Goal: Transaction & Acquisition: Purchase product/service

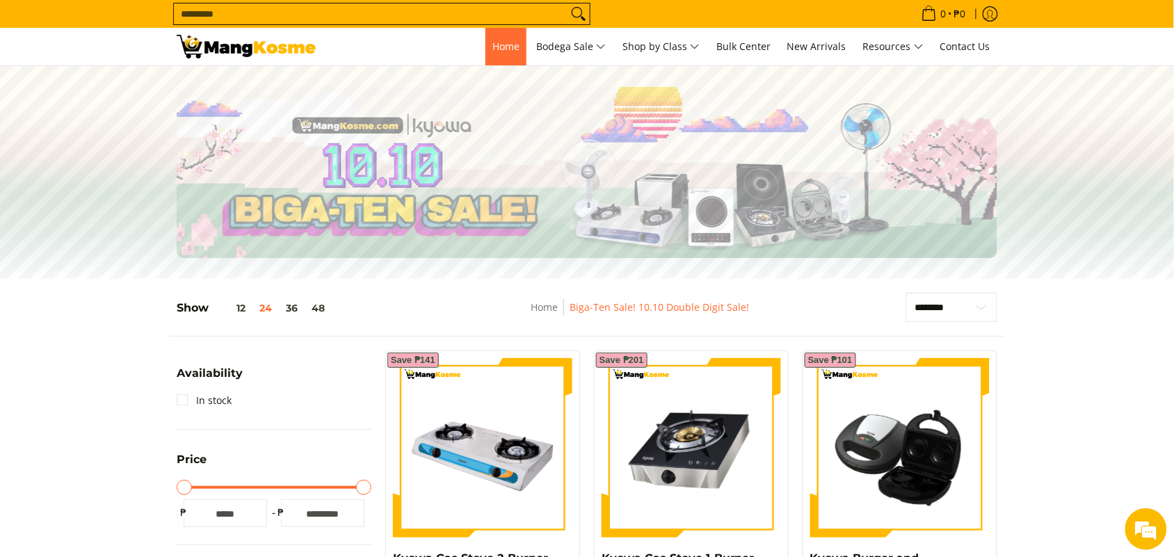
click at [518, 31] on link "Home" at bounding box center [505, 47] width 41 height 38
click at [489, 56] on link "Home" at bounding box center [505, 47] width 41 height 38
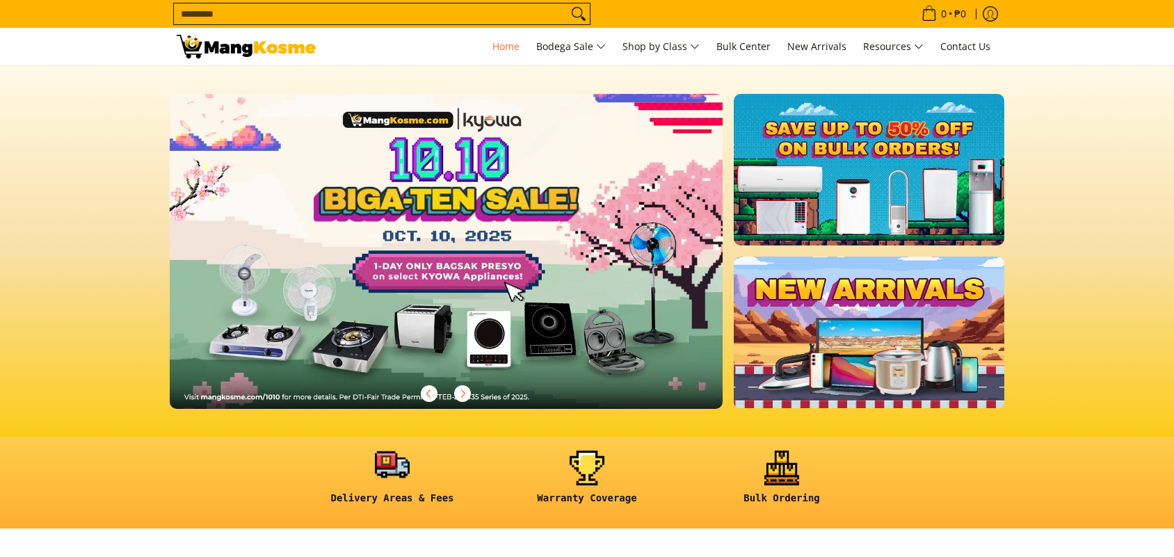
click at [358, 451] on link at bounding box center [392, 483] width 181 height 65
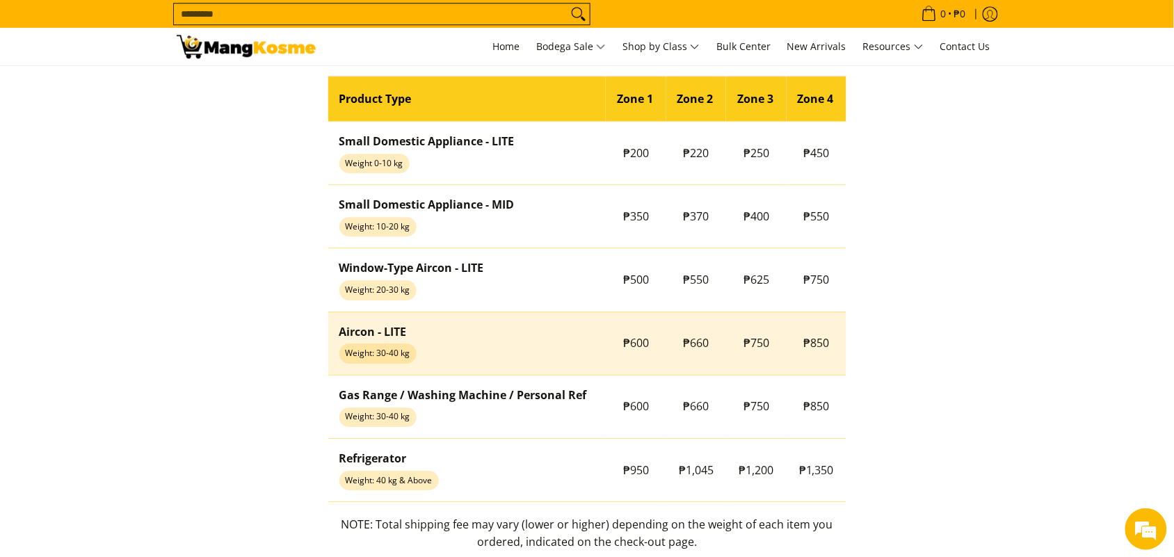
drag, startPoint x: 394, startPoint y: 325, endPoint x: 405, endPoint y: 316, distance: 13.9
click at [394, 325] on strong "Aircon - LITE" at bounding box center [372, 331] width 67 height 15
click at [405, 339] on strong "Aircon - LITE" at bounding box center [372, 331] width 67 height 15
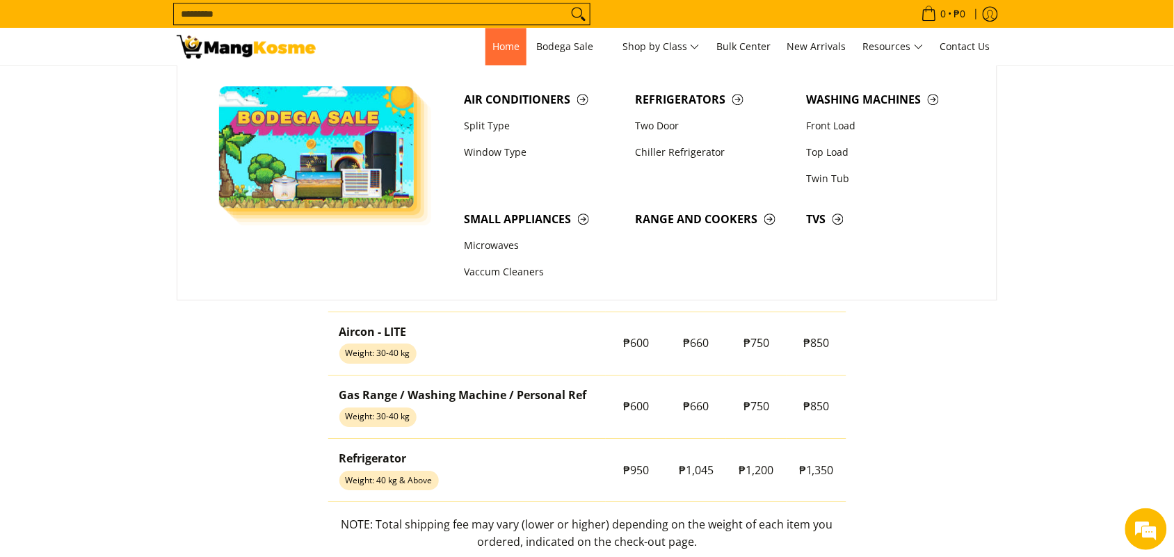
click at [515, 46] on link "Home" at bounding box center [505, 47] width 41 height 38
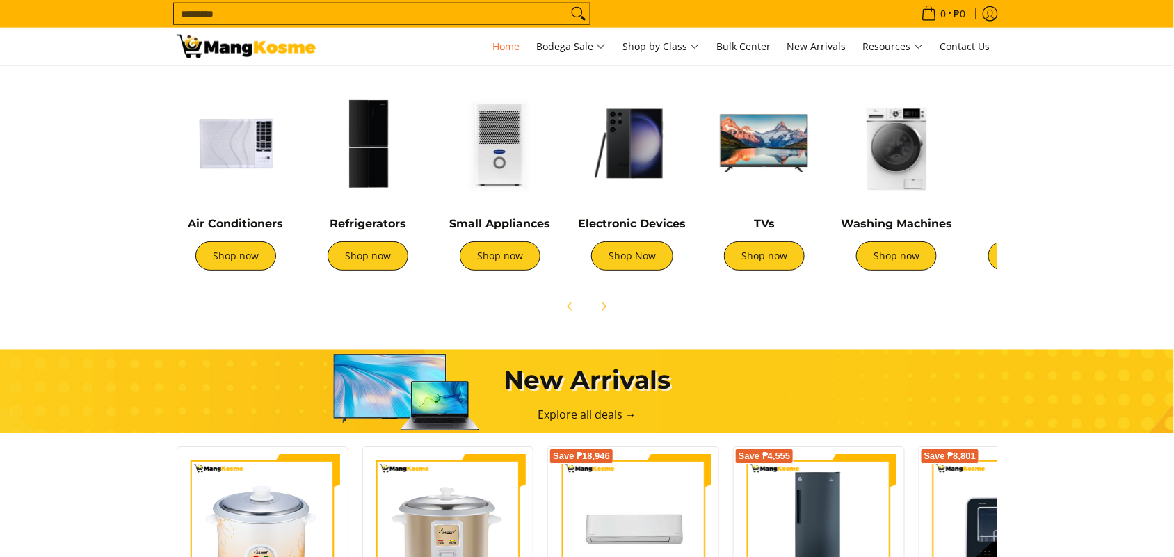
scroll to position [522, 0]
click at [268, 268] on link "Shop now" at bounding box center [235, 255] width 81 height 29
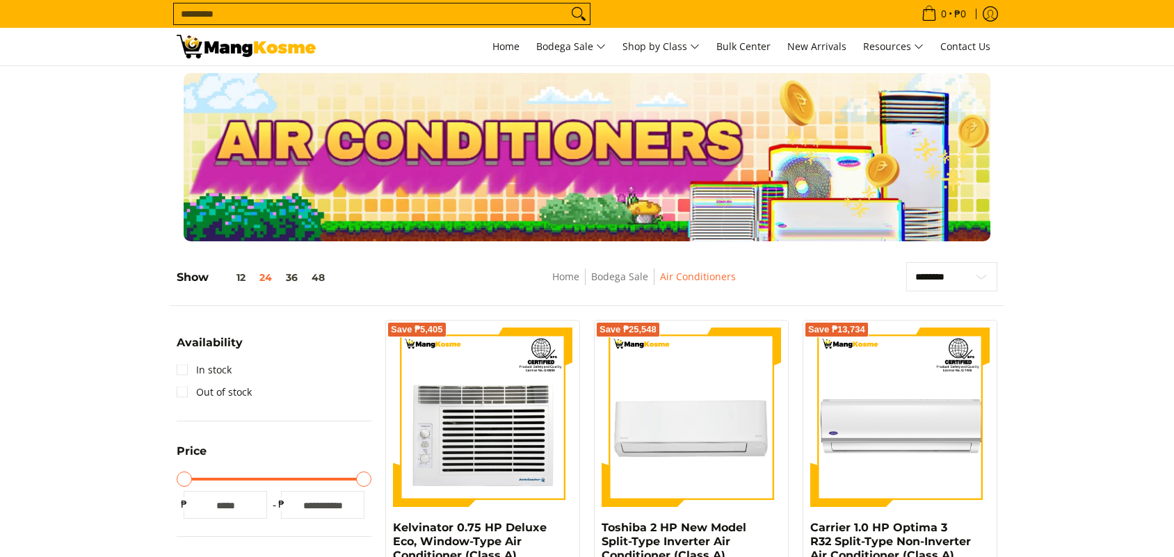
scroll to position [348, 0]
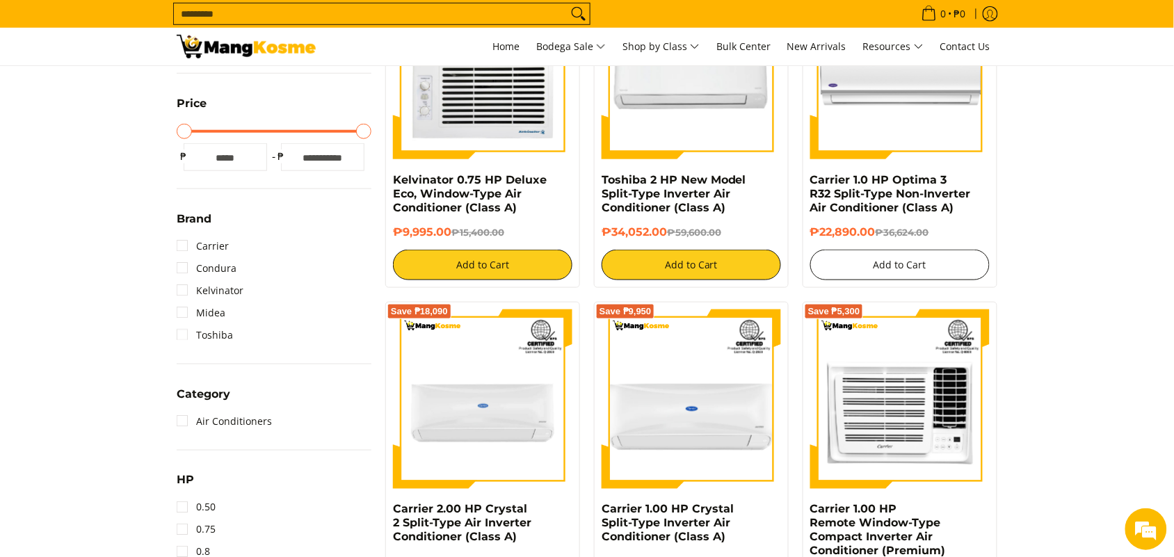
click at [860, 261] on button "Add to Cart" at bounding box center [899, 265] width 179 height 31
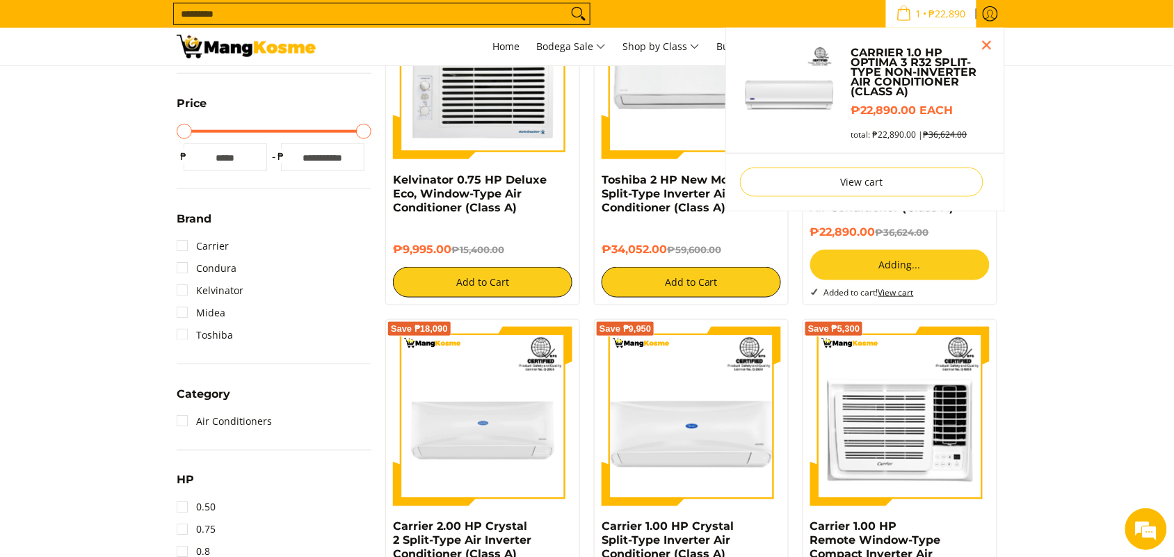
scroll to position [309, 0]
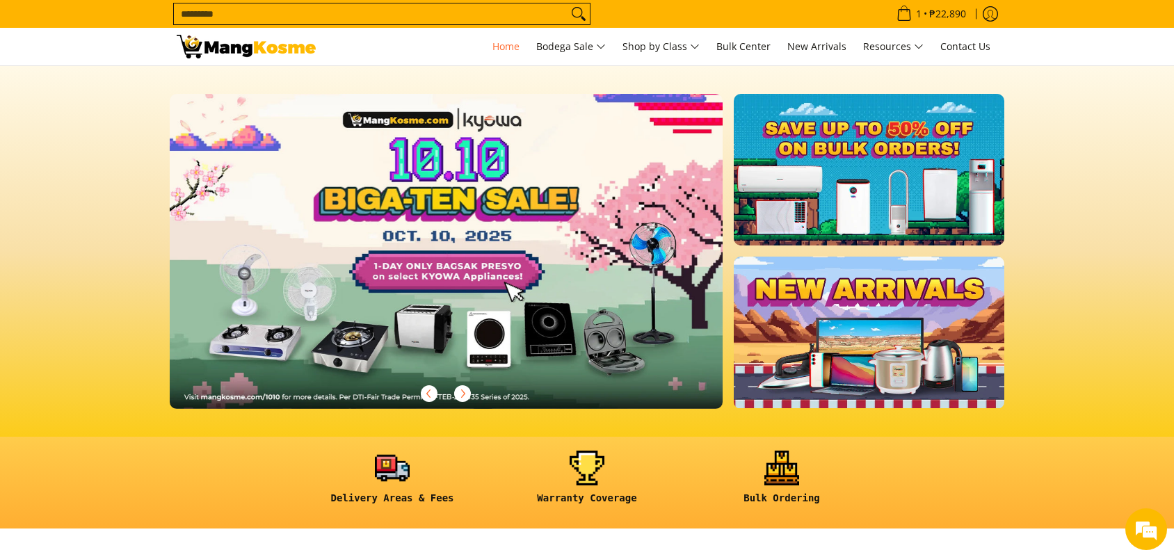
scroll to position [522, 0]
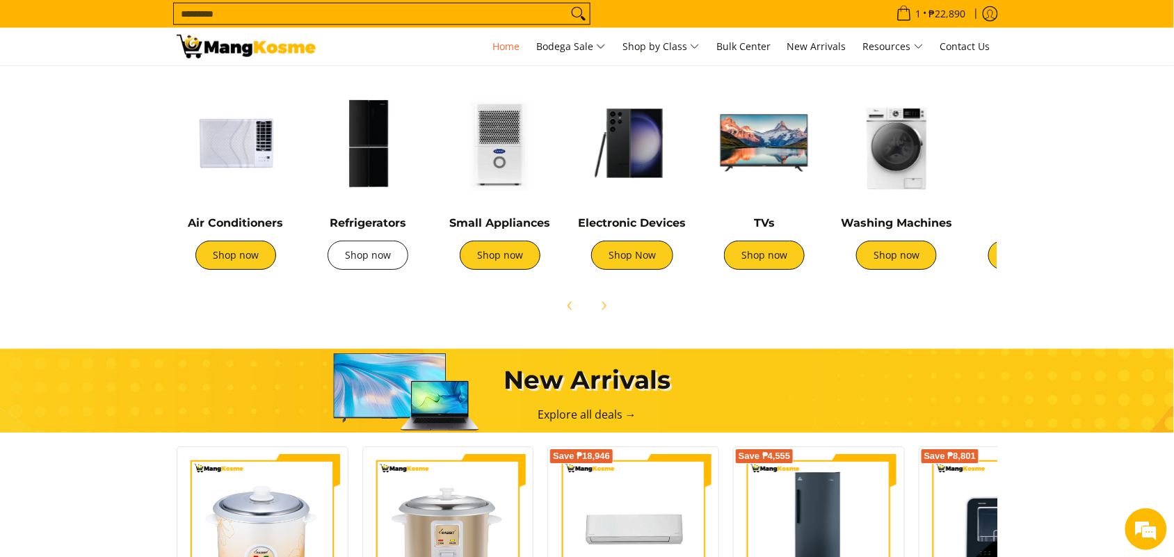
click at [351, 262] on link "Shop now" at bounding box center [368, 255] width 81 height 29
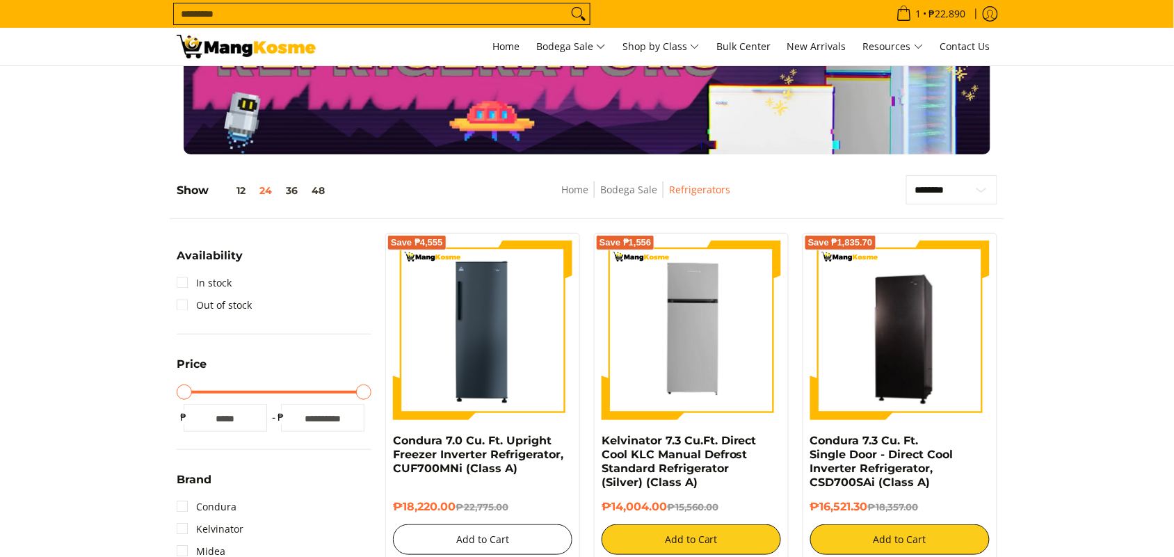
scroll to position [87, 0]
click at [497, 535] on button "Add to Cart" at bounding box center [482, 539] width 179 height 31
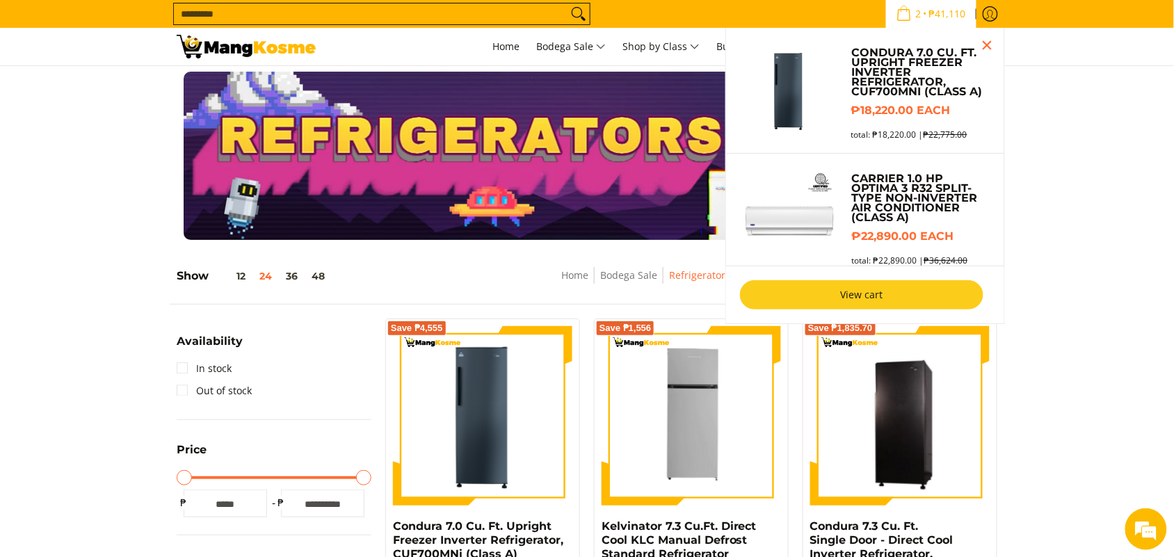
scroll to position [0, 0]
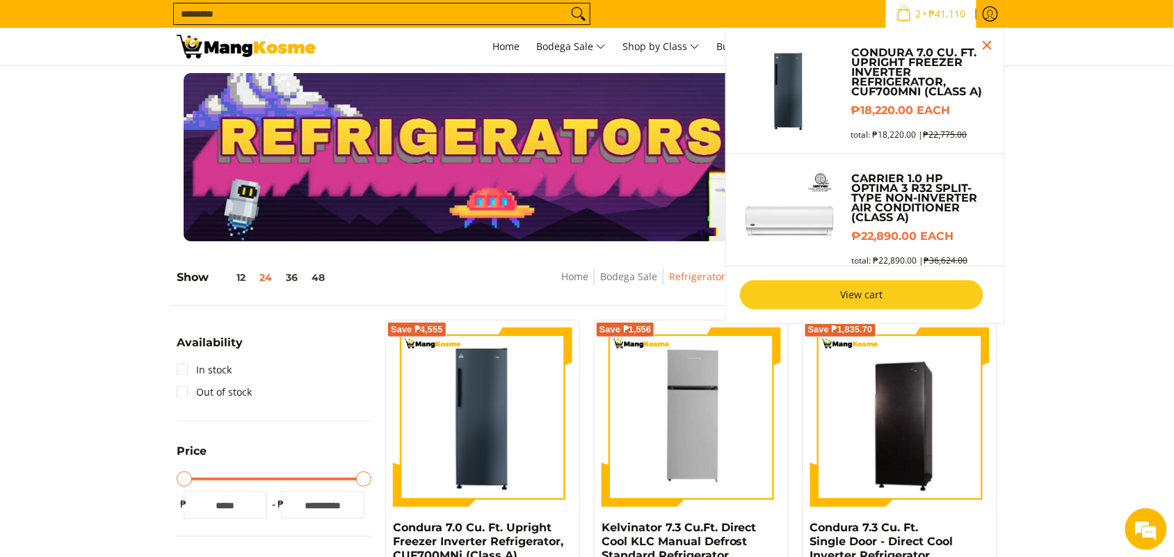
click at [862, 292] on link "View cart" at bounding box center [861, 294] width 243 height 29
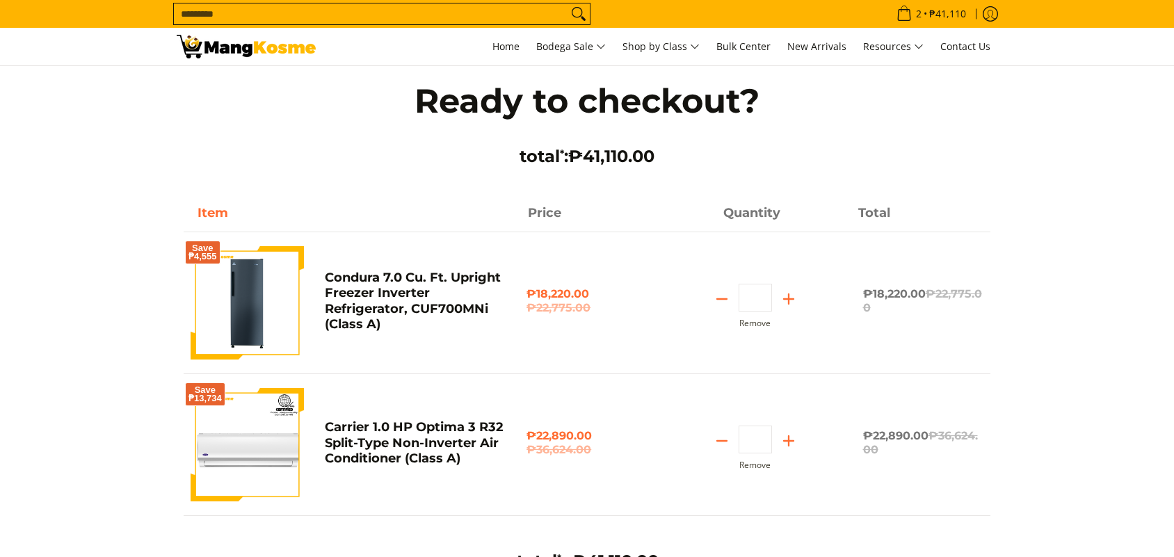
scroll to position [435, 0]
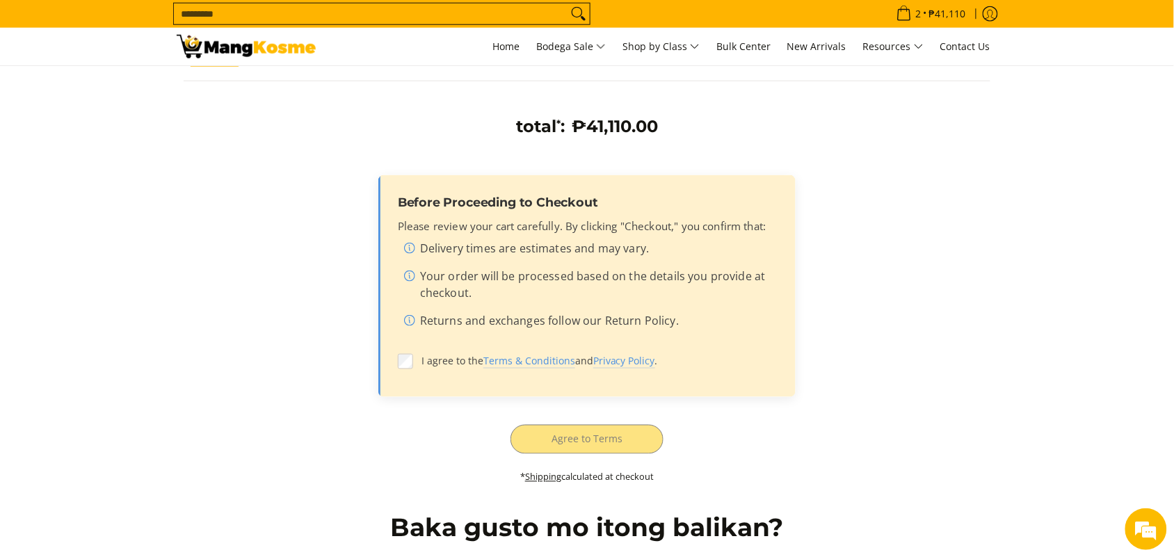
click at [389, 362] on div "Before Proceeding to Checkout Please review your cart carefully. By clicking "C…" at bounding box center [586, 286] width 417 height 222
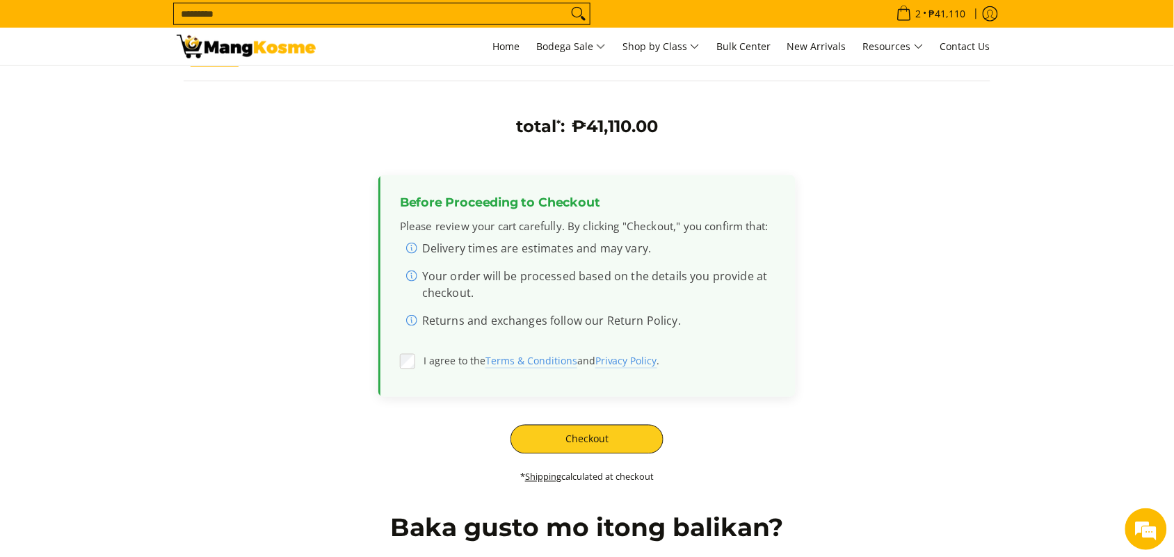
click at [592, 460] on div "total * : ₱41,110.00 Before Proceeding to Checkout Please review your cart care…" at bounding box center [587, 307] width 807 height 382
click at [593, 457] on div "total * : ₱41,110.00 Before Proceeding to Checkout Please review your cart care…" at bounding box center [587, 307] width 807 height 382
click at [595, 443] on button "Checkout" at bounding box center [586, 439] width 153 height 29
